Goal: Participate in discussion: Engage in conversation with other users on a specific topic

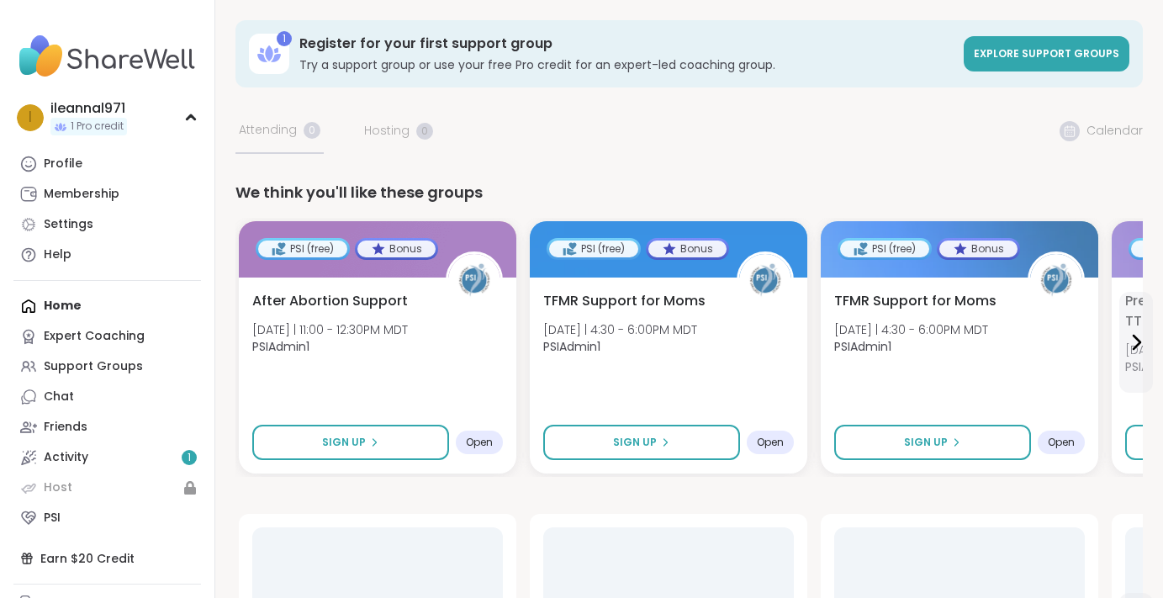
click at [189, 122] on div "i ileannal971 1 Pro credit" at bounding box center [107, 117] width 188 height 43
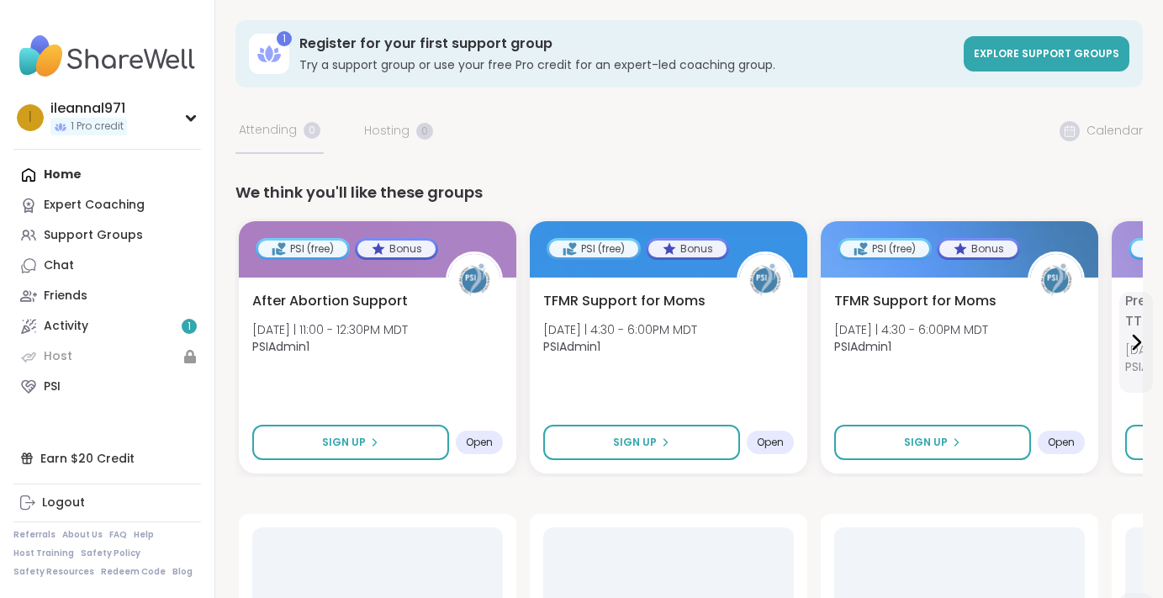
click at [189, 122] on div "i ileannal971 1 Pro credit" at bounding box center [107, 117] width 188 height 43
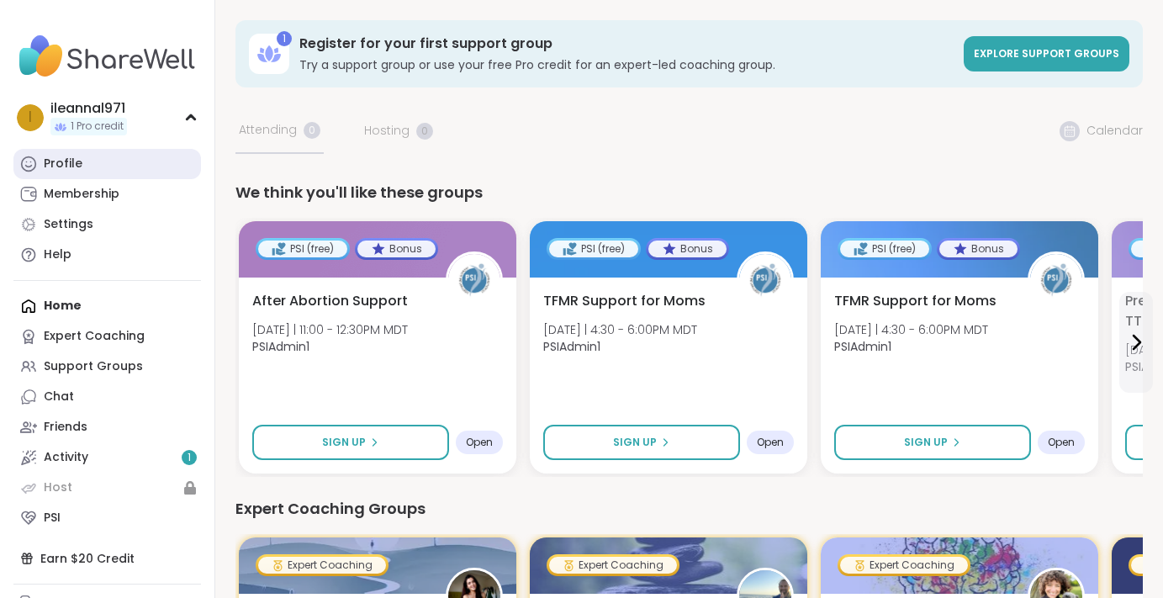
click at [80, 153] on link "Profile" at bounding box center [107, 164] width 188 height 30
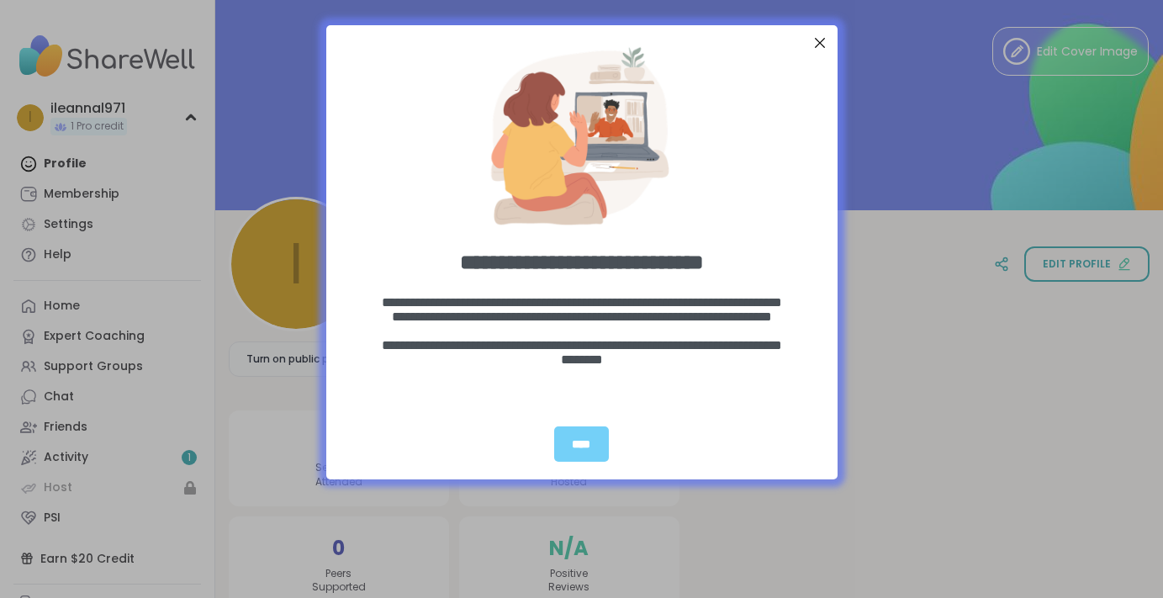
click at [817, 40] on div "Close Step" at bounding box center [819, 43] width 22 height 22
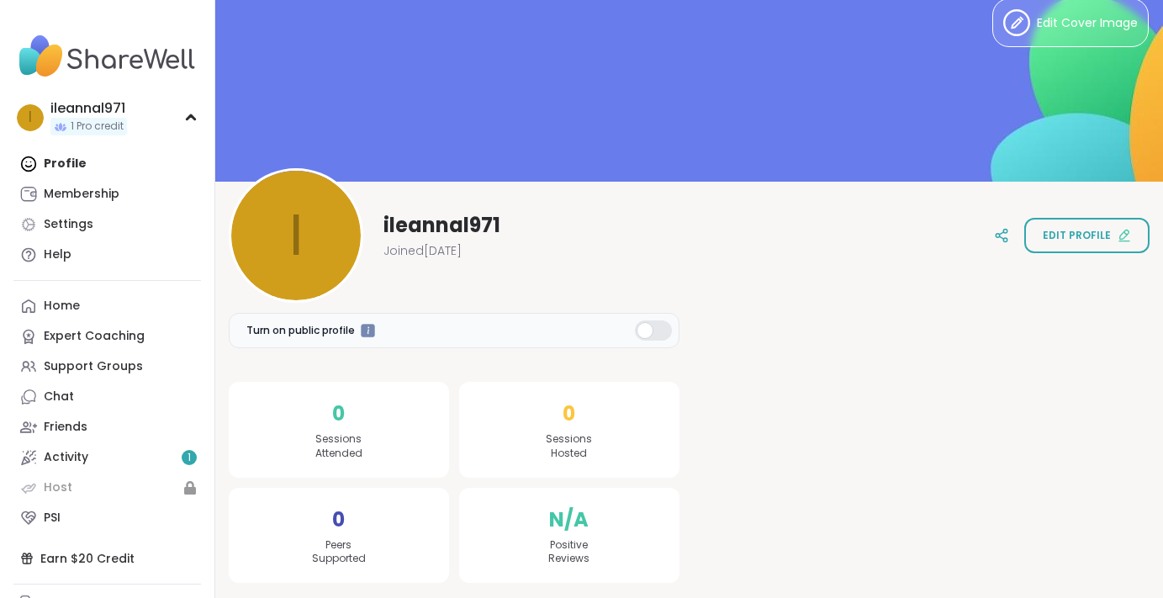
scroll to position [28, 0]
click at [1094, 256] on div "i ileannal971 Joined [DATE] Edit profile" at bounding box center [689, 236] width 921 height 135
click at [1094, 247] on button "Edit profile" at bounding box center [1087, 236] width 125 height 35
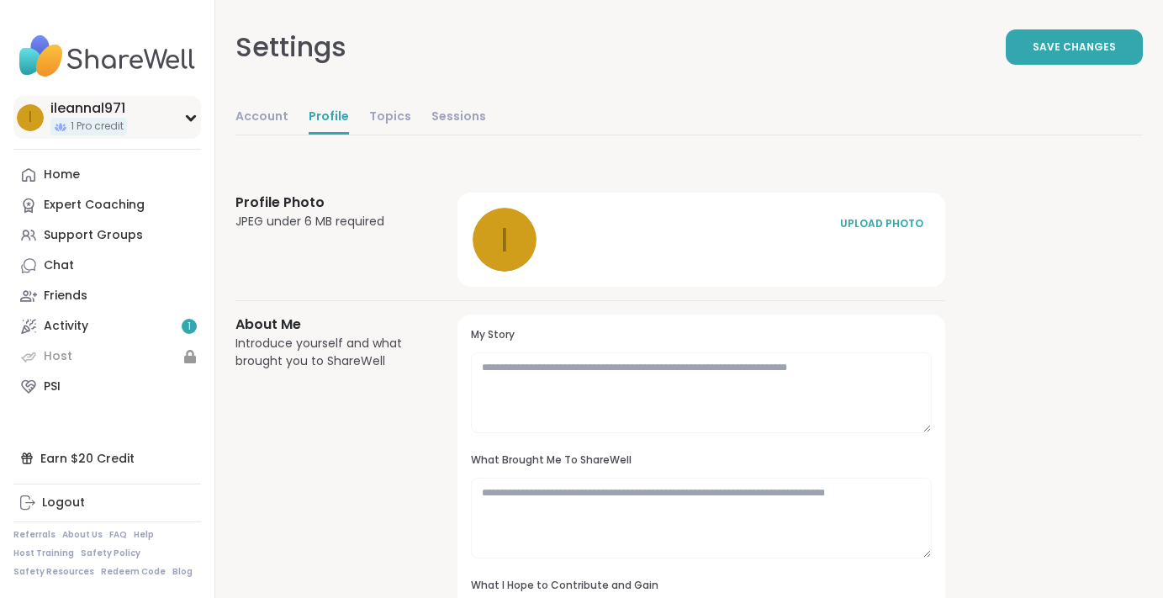
click at [177, 112] on div "i ileannal971 1 Pro credit" at bounding box center [107, 117] width 188 height 43
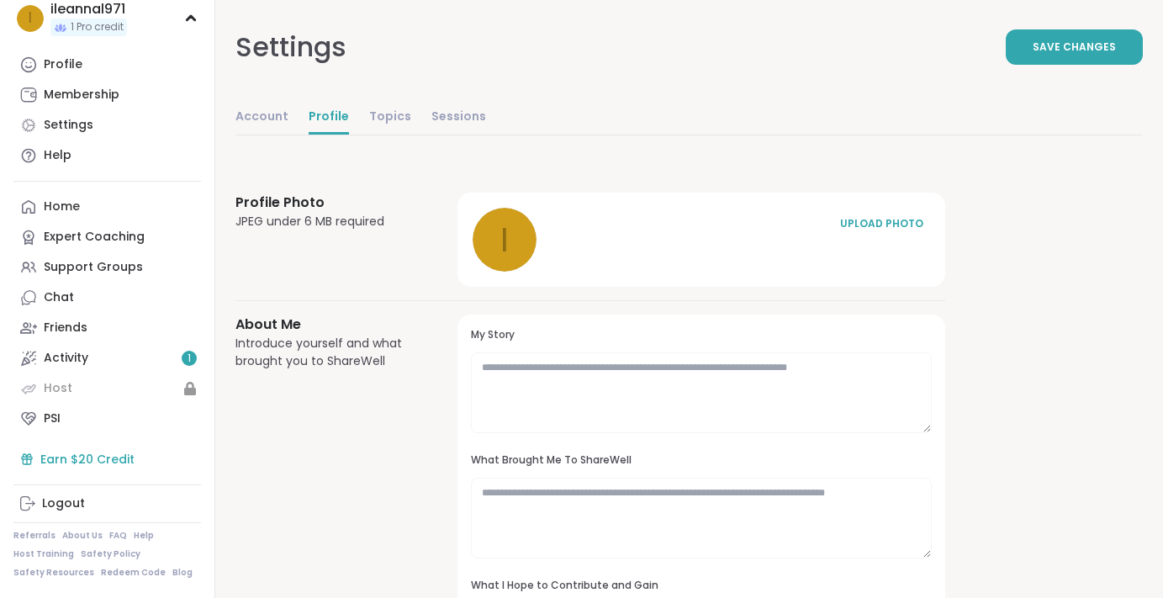
scroll to position [98, 0]
click at [58, 504] on div "Logout" at bounding box center [63, 504] width 43 height 17
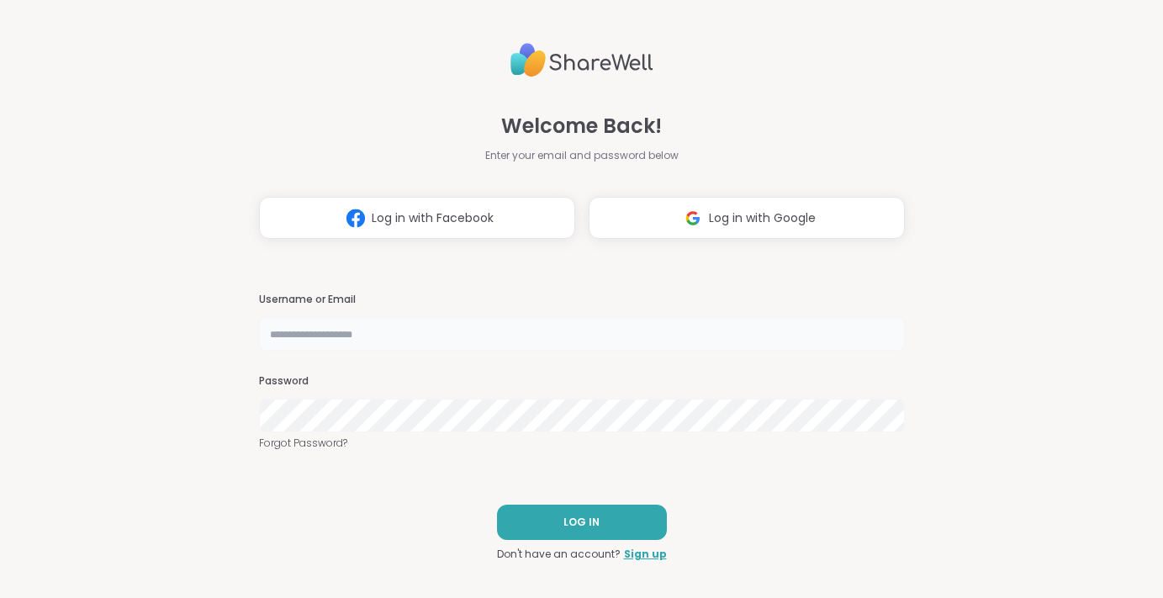
type input "**********"
click at [602, 532] on button "LOG IN" at bounding box center [582, 522] width 170 height 35
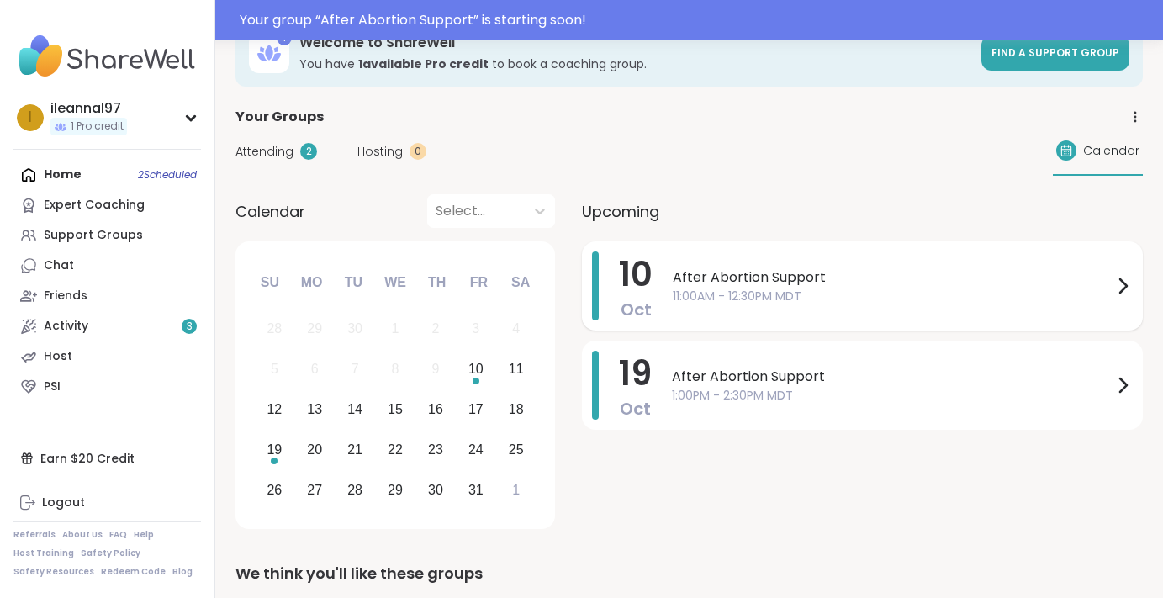
click at [706, 288] on span "11:00AM - 12:30PM MDT" at bounding box center [893, 297] width 440 height 18
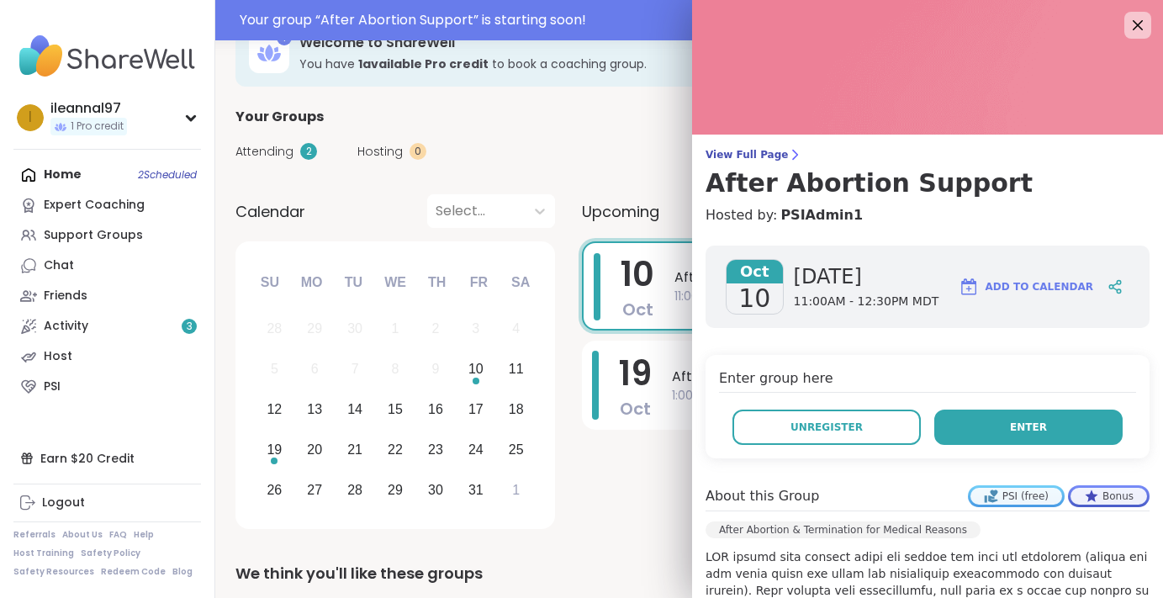
click at [1013, 422] on span "Enter" at bounding box center [1028, 427] width 37 height 15
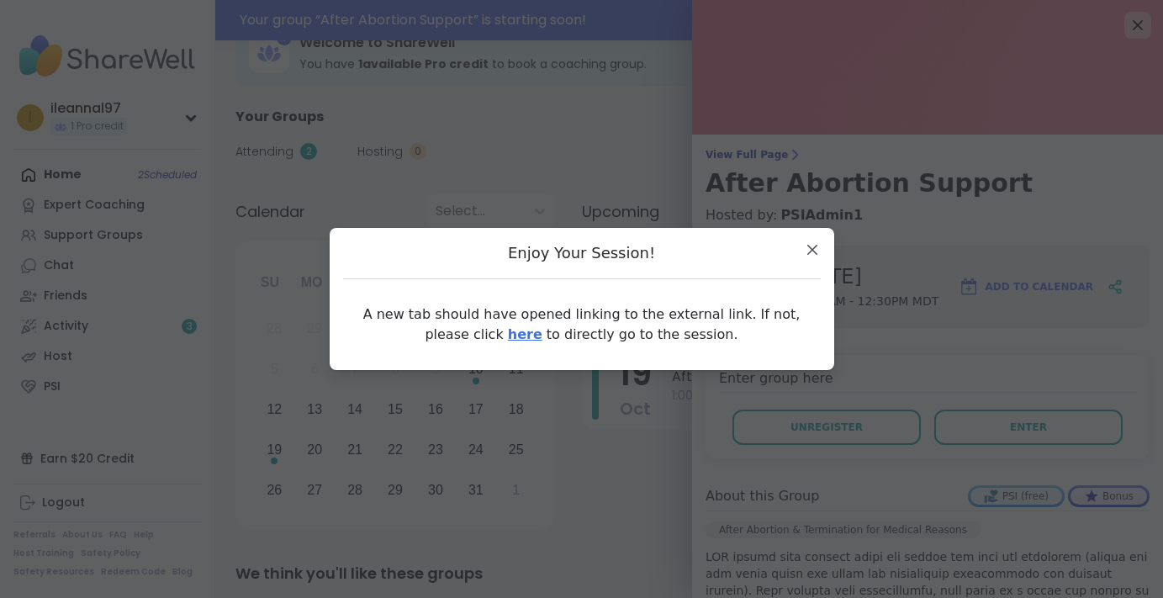
click at [508, 342] on link "here" at bounding box center [525, 334] width 34 height 16
